Goal: Task Accomplishment & Management: Complete application form

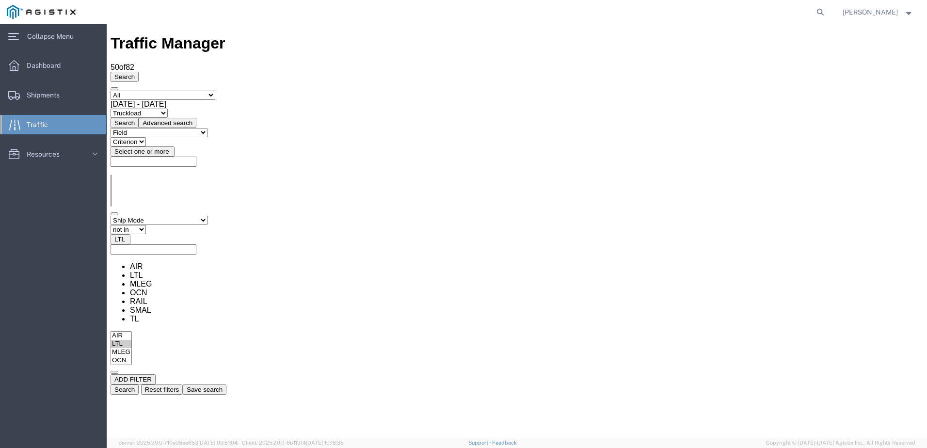
scroll to position [3, 0]
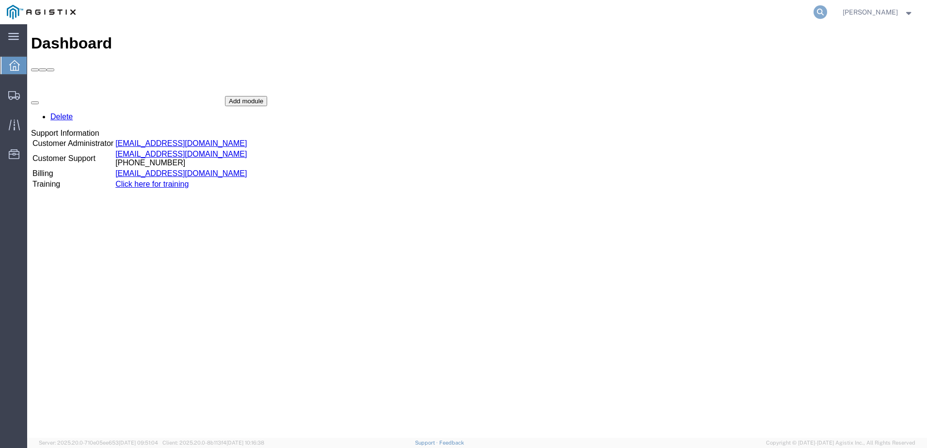
click at [827, 10] on icon at bounding box center [820, 12] width 14 height 14
click at [609, 17] on input "search" at bounding box center [666, 11] width 295 height 23
type input "56978561"
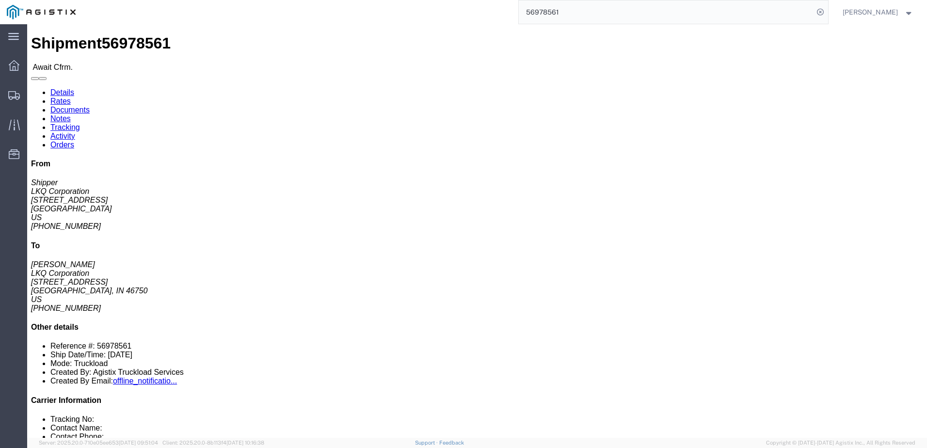
click link "Notes"
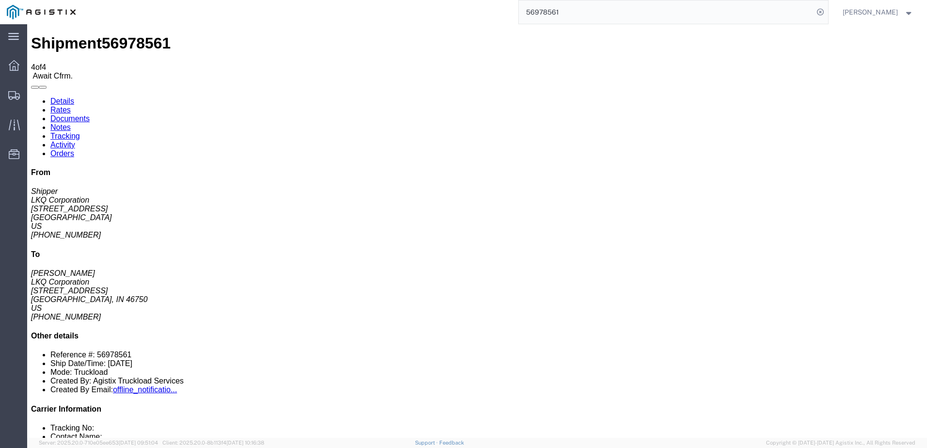
click at [64, 97] on link "Details" at bounding box center [62, 101] width 24 height 8
click link "Rates"
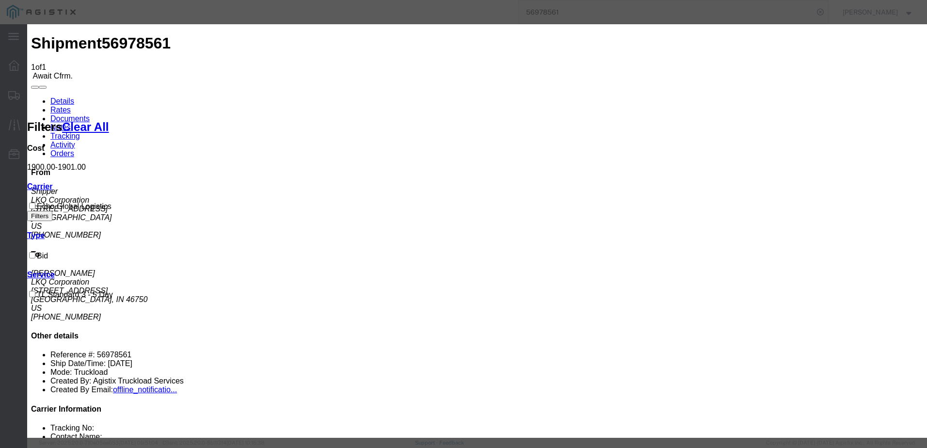
type input "64510408"
type input "[PERSON_NAME]"
type input "3127686379"
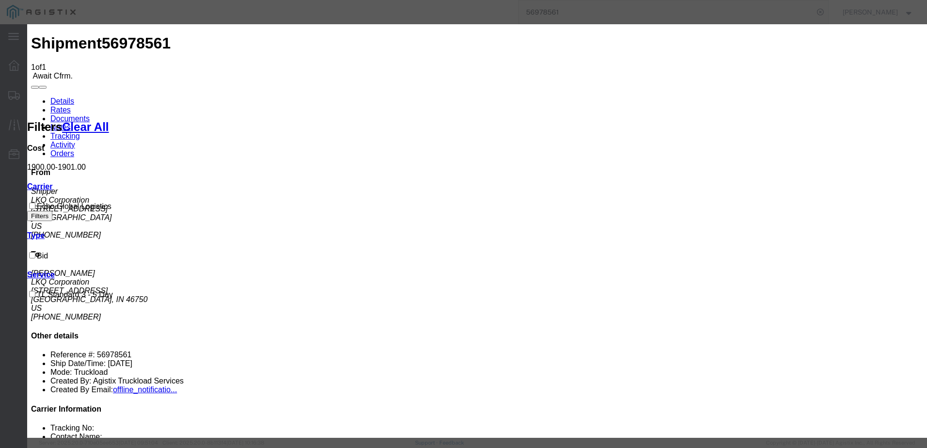
drag, startPoint x: 648, startPoint y: 307, endPoint x: 683, endPoint y: 332, distance: 42.4
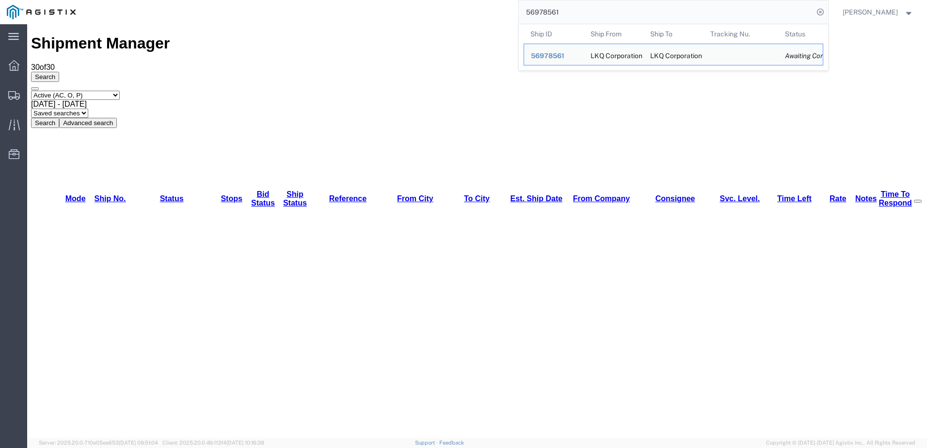
drag, startPoint x: 707, startPoint y: 18, endPoint x: 720, endPoint y: 21, distance: 13.9
click at [718, 20] on input "56978561" at bounding box center [666, 11] width 295 height 23
